Goal: Task Accomplishment & Management: Manage account settings

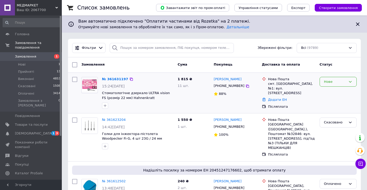
click at [351, 81] on icon at bounding box center [351, 82] width 4 height 4
click at [336, 93] on li "Прийнято" at bounding box center [338, 93] width 37 height 10
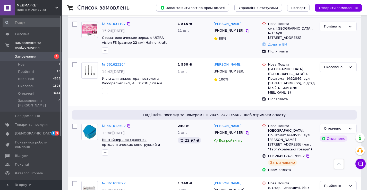
scroll to position [26, 0]
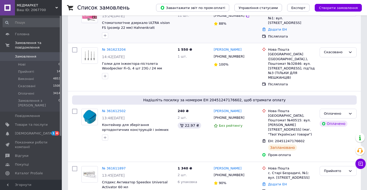
scroll to position [77, 0]
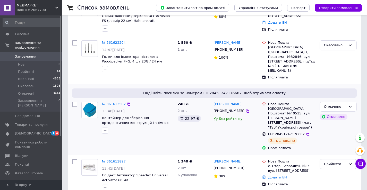
click at [74, 102] on input "checkbox" at bounding box center [74, 104] width 5 height 5
checkbox input "false"
click at [351, 106] on icon at bounding box center [350, 107] width 3 height 2
click at [332, 122] on li "Виконано" at bounding box center [338, 127] width 37 height 10
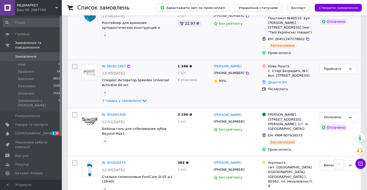
scroll to position [180, 0]
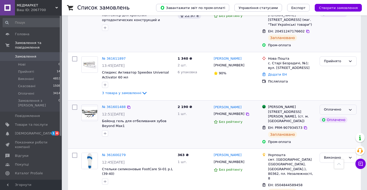
click at [349, 108] on icon at bounding box center [351, 110] width 4 height 4
click at [335, 126] on li "Виконано" at bounding box center [338, 131] width 37 height 10
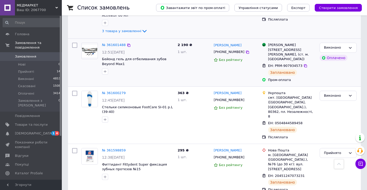
scroll to position [258, 0]
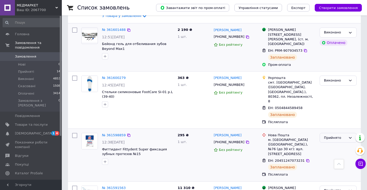
click at [352, 136] on icon at bounding box center [351, 138] width 4 height 4
click at [335, 144] on li "Виконано" at bounding box center [338, 149] width 37 height 10
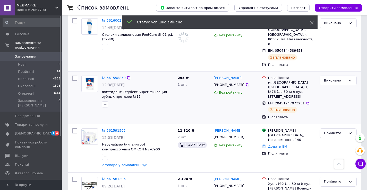
scroll to position [335, 0]
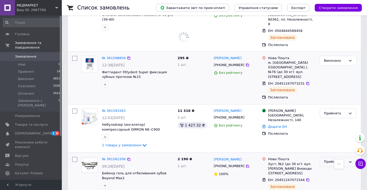
click at [350, 160] on icon at bounding box center [351, 162] width 4 height 4
click at [332, 168] on li "Виконано" at bounding box center [338, 173] width 37 height 10
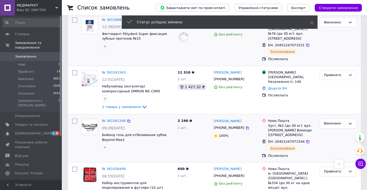
scroll to position [387, 0]
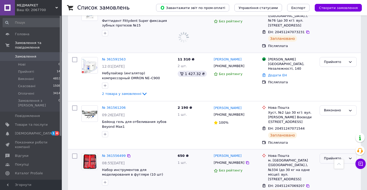
click at [350, 157] on icon at bounding box center [351, 159] width 4 height 4
click at [335, 165] on li "Виконано" at bounding box center [338, 170] width 37 height 10
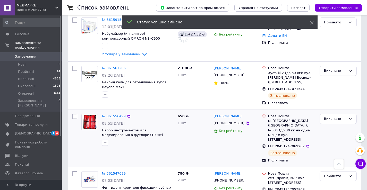
scroll to position [438, 0]
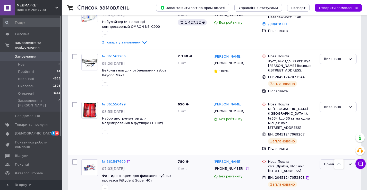
click at [350, 163] on icon at bounding box center [351, 165] width 4 height 4
click at [332, 171] on li "Виконано" at bounding box center [338, 176] width 37 height 10
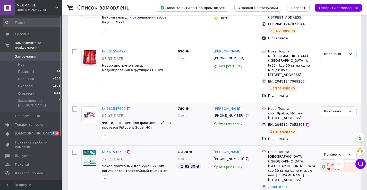
scroll to position [516, 0]
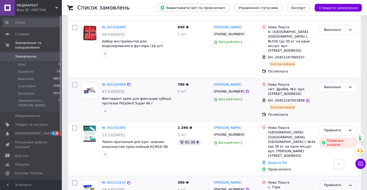
click at [350, 184] on icon at bounding box center [351, 186] width 4 height 4
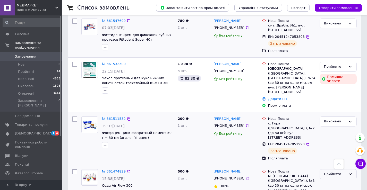
scroll to position [593, 0]
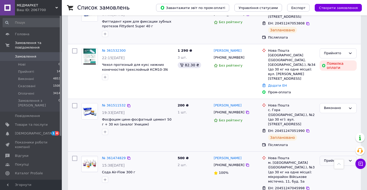
click at [351, 159] on icon at bounding box center [351, 161] width 4 height 4
click at [334, 167] on li "Виконано" at bounding box center [338, 172] width 37 height 10
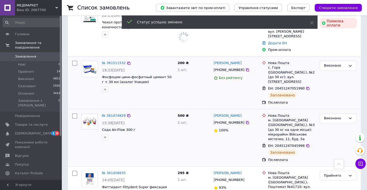
scroll to position [644, 0]
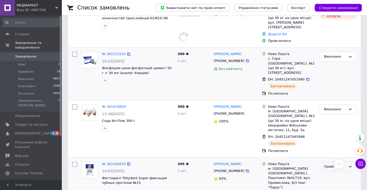
click at [352, 166] on icon at bounding box center [350, 167] width 3 height 2
click at [338, 173] on li "Виконано" at bounding box center [338, 178] width 37 height 10
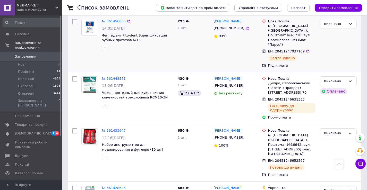
scroll to position [799, 0]
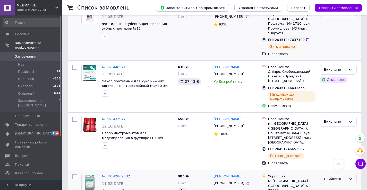
click at [350, 177] on icon at bounding box center [351, 179] width 4 height 4
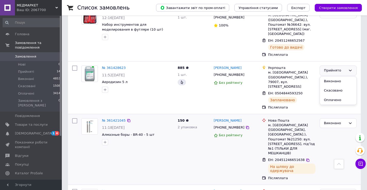
scroll to position [928, 0]
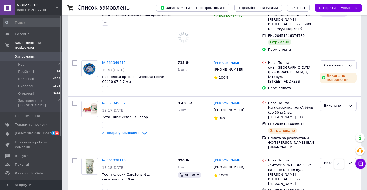
scroll to position [1212, 0]
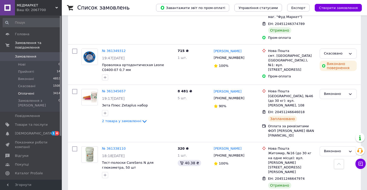
click at [27, 92] on span "Оплачені" at bounding box center [26, 94] width 16 height 5
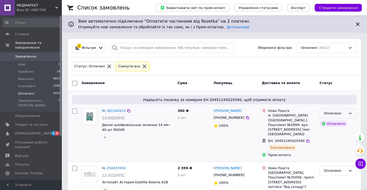
click at [351, 113] on icon at bounding box center [351, 114] width 4 height 4
click at [333, 134] on li "Виконано" at bounding box center [338, 134] width 37 height 10
click at [22, 70] on span "Прийняті" at bounding box center [26, 72] width 16 height 5
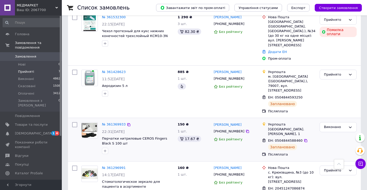
scroll to position [220, 0]
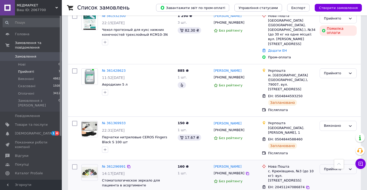
click at [352, 169] on icon at bounding box center [350, 170] width 3 height 2
click at [329, 176] on li "Виконано" at bounding box center [338, 181] width 37 height 10
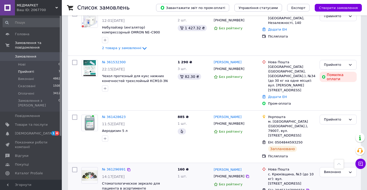
scroll to position [177, 0]
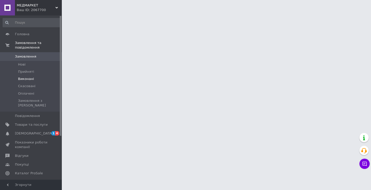
click at [29, 77] on span "Виконані" at bounding box center [26, 79] width 16 height 5
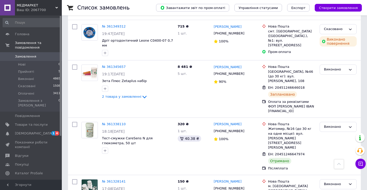
scroll to position [1237, 0]
